Goal: Information Seeking & Learning: Check status

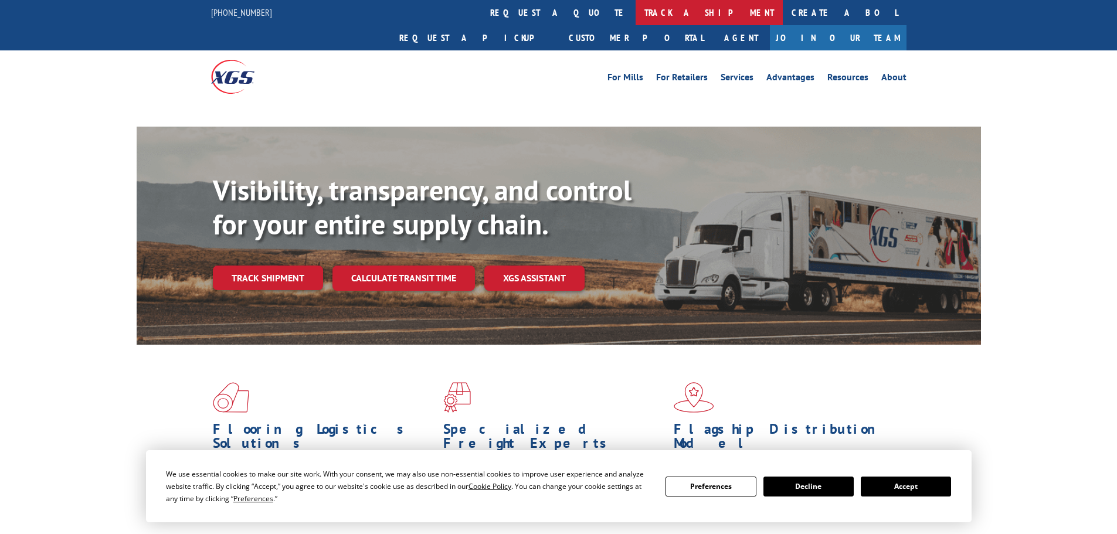
click at [635, 11] on link "track a shipment" at bounding box center [708, 12] width 147 height 25
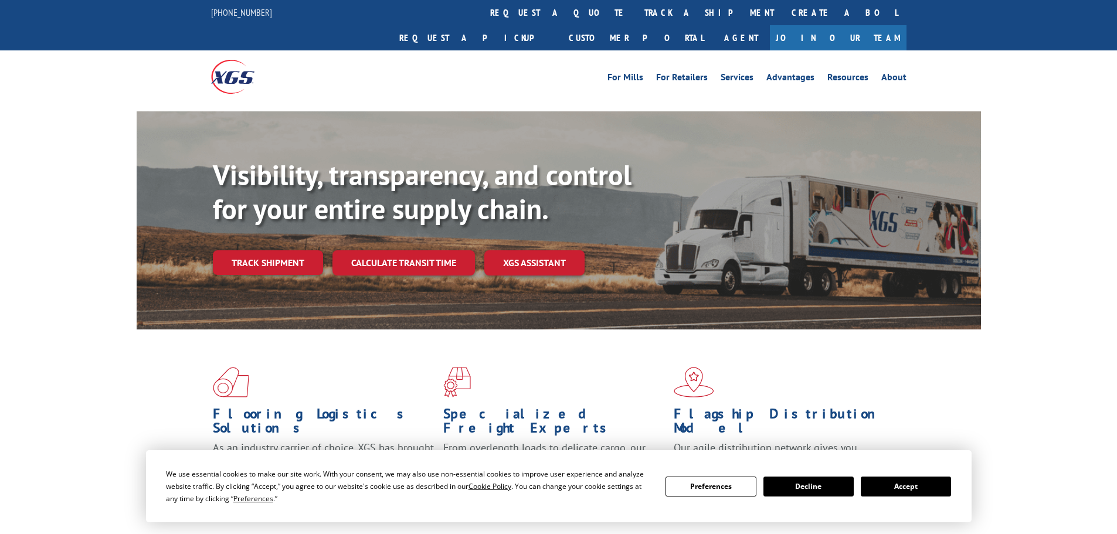
drag, startPoint x: 237, startPoint y: 248, endPoint x: 238, endPoint y: 239, distance: 8.9
click at [236, 250] on link "Track shipment" at bounding box center [268, 262] width 110 height 25
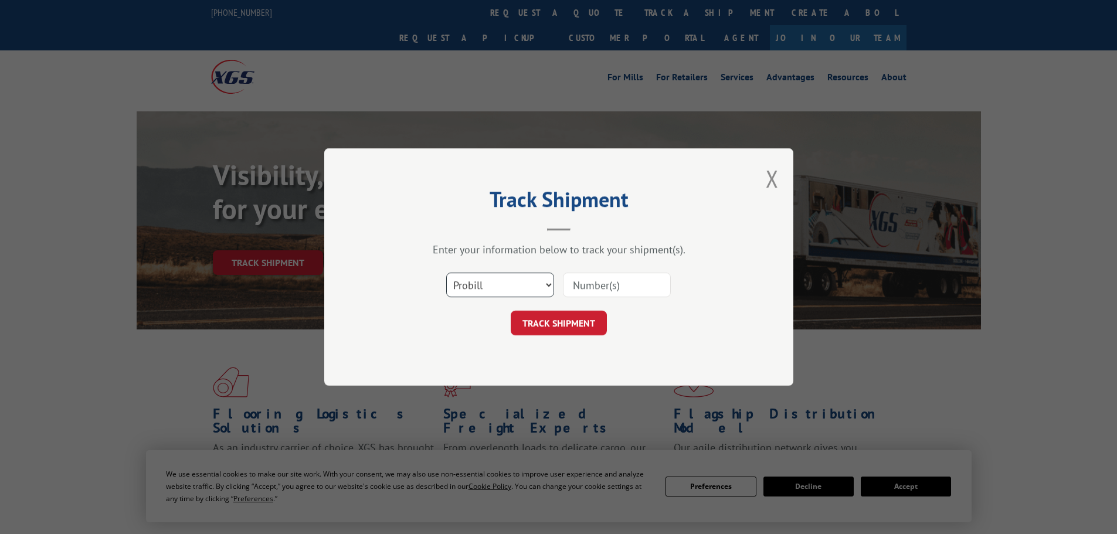
click at [495, 283] on select "Select category... Probill BOL PO" at bounding box center [500, 285] width 108 height 25
click at [603, 290] on input at bounding box center [617, 285] width 108 height 25
type input "297985016"
click button "TRACK SHIPMENT" at bounding box center [559, 323] width 96 height 25
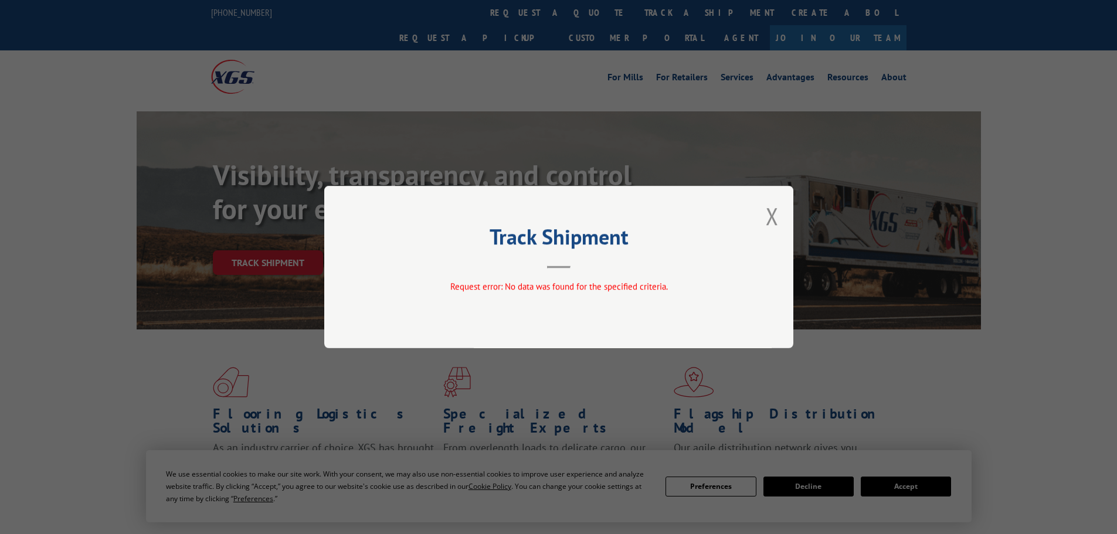
click at [779, 230] on div "Track Shipment Request error: No data was found for the specified criteria." at bounding box center [558, 267] width 469 height 162
click at [776, 221] on button "Close modal" at bounding box center [772, 215] width 13 height 31
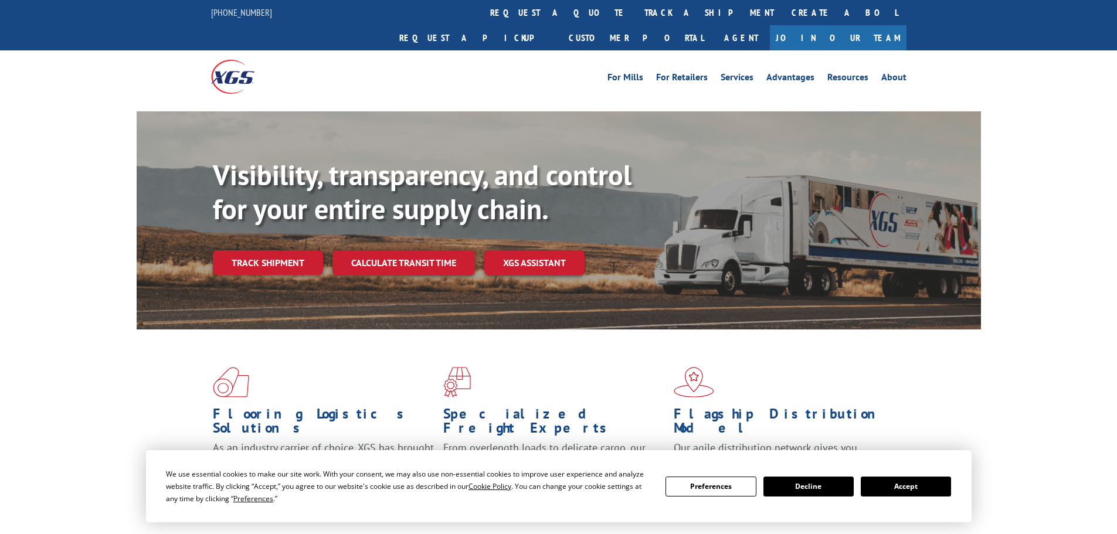
drag, startPoint x: 304, startPoint y: 243, endPoint x: 365, endPoint y: 259, distance: 63.0
click at [302, 250] on link "Track shipment" at bounding box center [268, 262] width 110 height 25
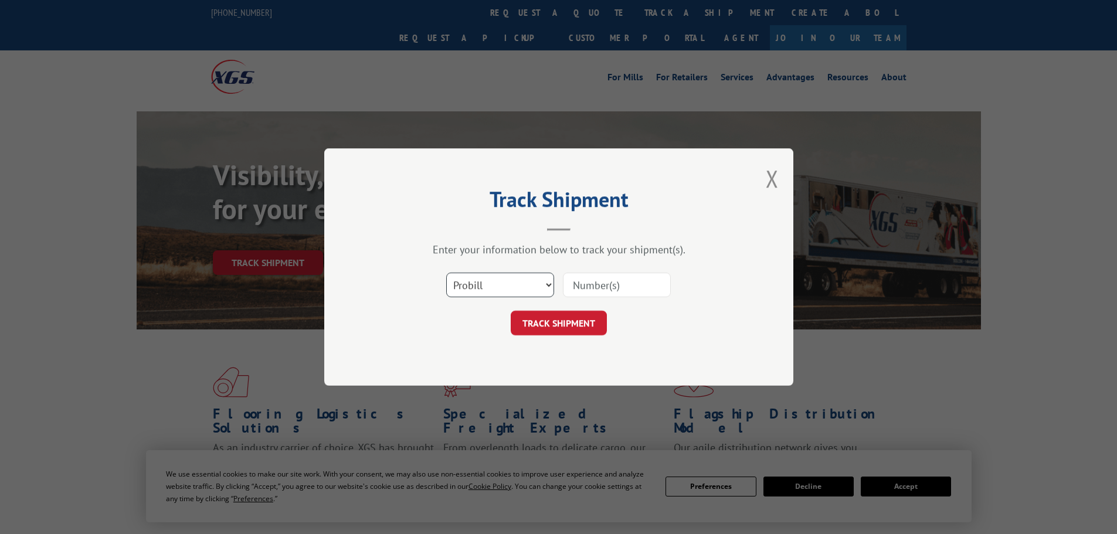
click at [474, 287] on select "Select category... Probill BOL PO" at bounding box center [500, 285] width 108 height 25
select select "po"
click at [446, 273] on select "Select category... Probill BOL PO" at bounding box center [500, 285] width 108 height 25
drag, startPoint x: 597, startPoint y: 285, endPoint x: 617, endPoint y: 263, distance: 30.3
click at [598, 284] on input at bounding box center [617, 285] width 108 height 25
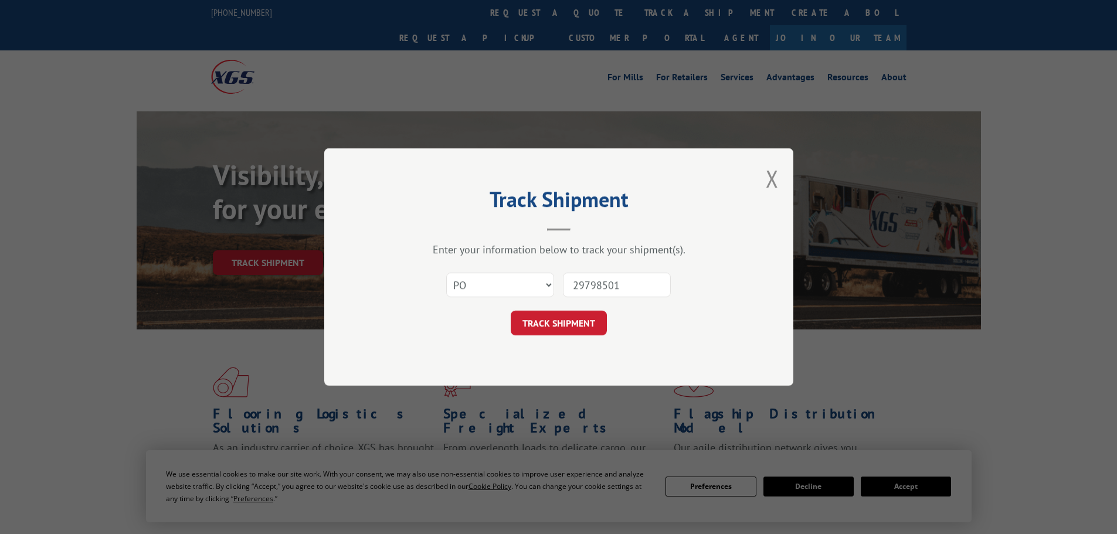
type input "297985016"
click button "TRACK SHIPMENT" at bounding box center [559, 323] width 96 height 25
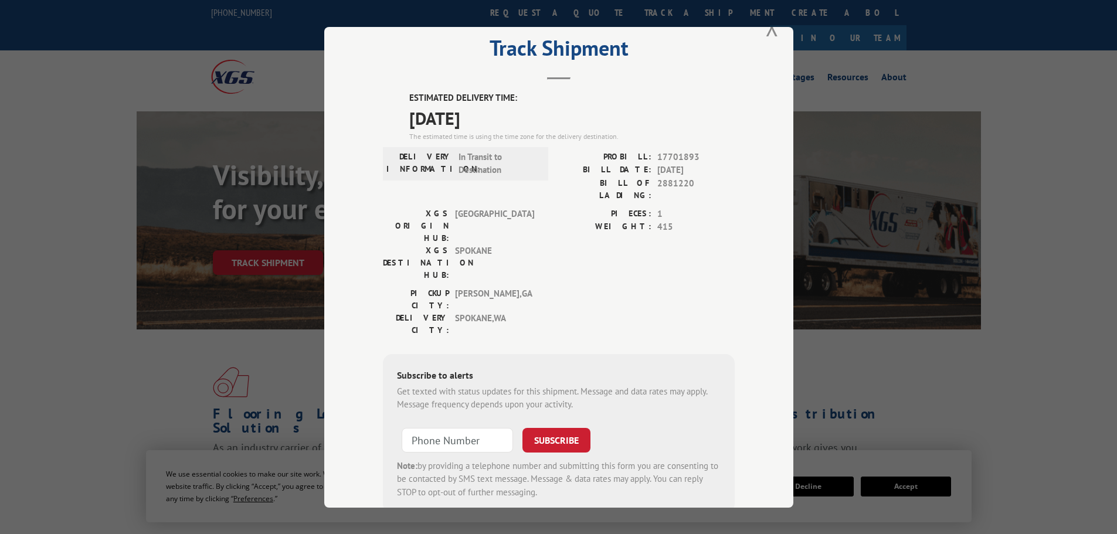
scroll to position [47, 0]
